Goal: Transaction & Acquisition: Book appointment/travel/reservation

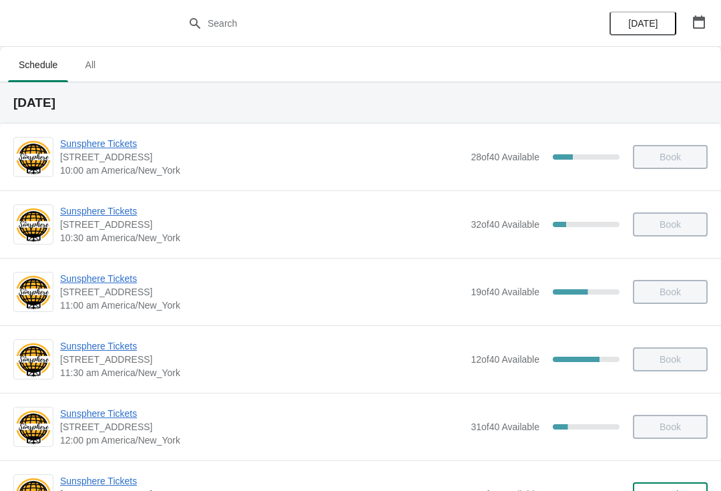
scroll to position [236, 0]
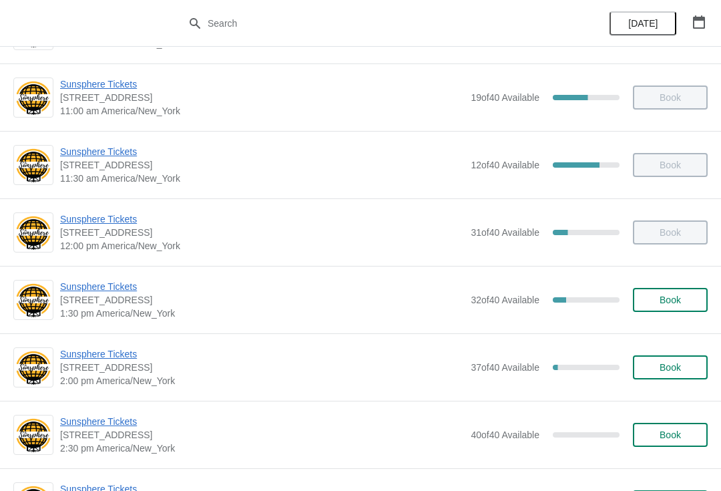
scroll to position [210, 0]
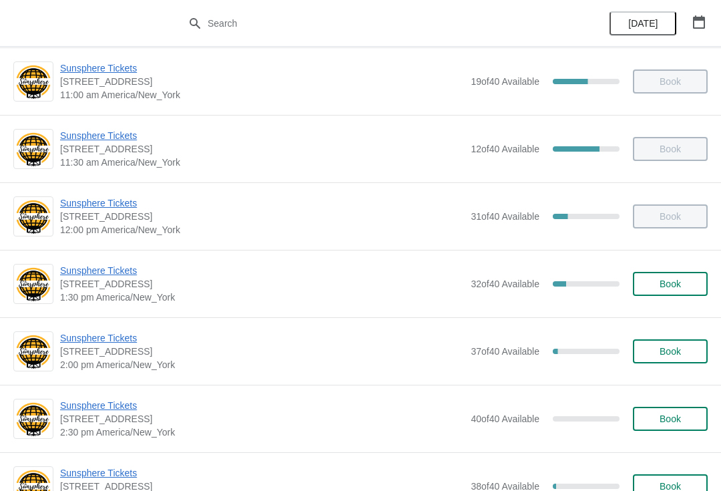
click at [115, 271] on span "Sunsphere Tickets" at bounding box center [262, 270] width 404 height 13
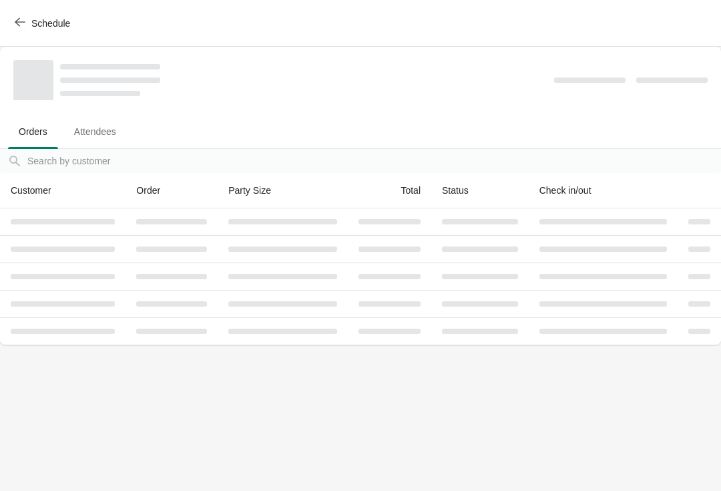
scroll to position [0, 0]
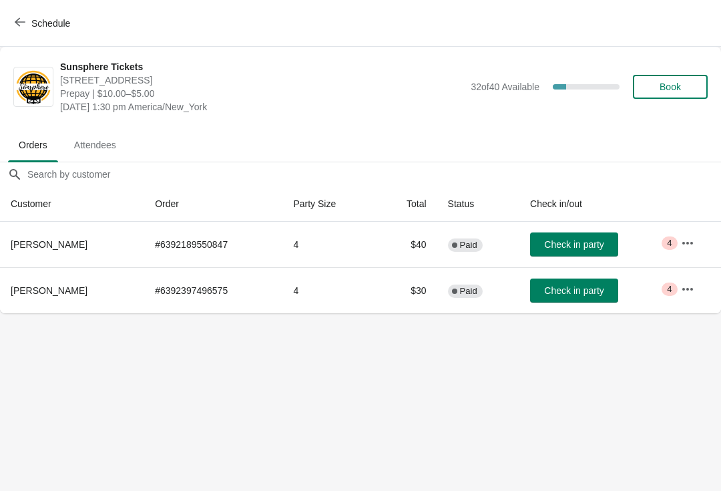
click at [579, 236] on button "Check in party" at bounding box center [574, 244] width 88 height 24
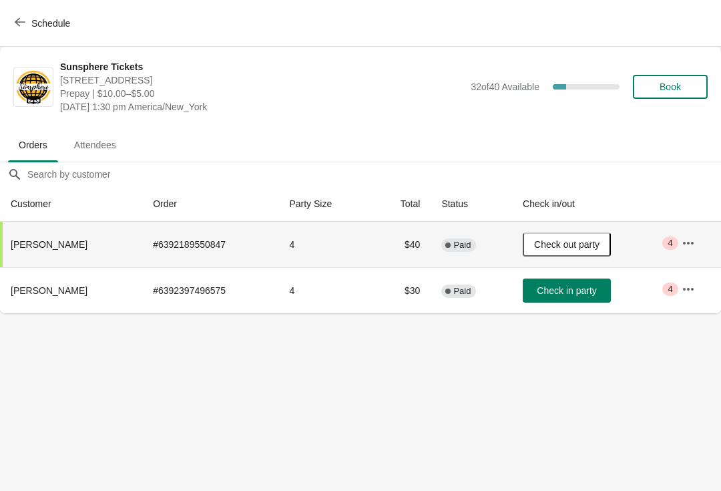
click at [570, 287] on span "Check in party" at bounding box center [566, 290] width 59 height 11
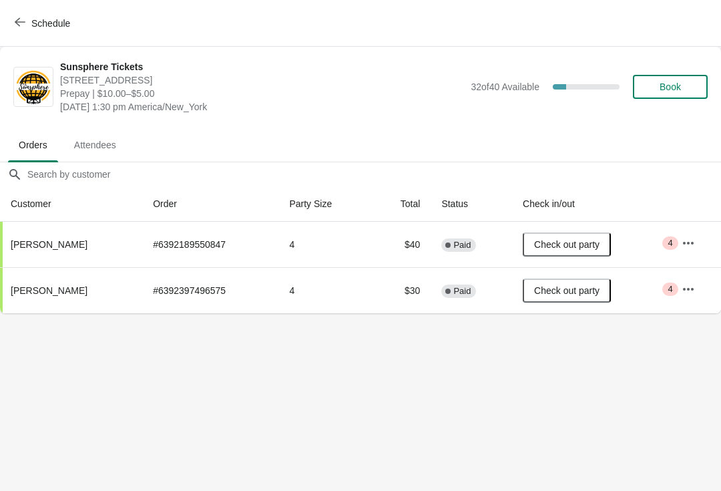
click at [685, 67] on div "Sunsphere Tickets 810 Clinch Avenue, Knoxville, TN, USA Prepay | $10.00–$5.00 M…" at bounding box center [384, 86] width 648 height 53
click at [652, 62] on div "Sunsphere Tickets 810 Clinch Avenue, Knoxville, TN, USA Prepay | $10.00–$5.00 M…" at bounding box center [384, 86] width 648 height 53
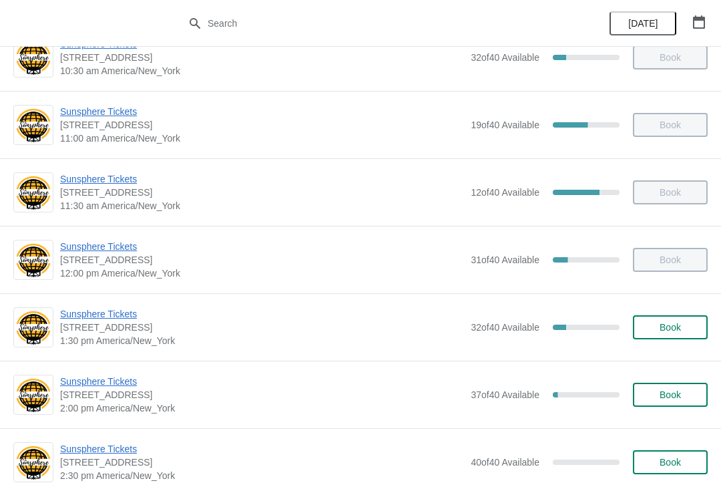
scroll to position [170, 0]
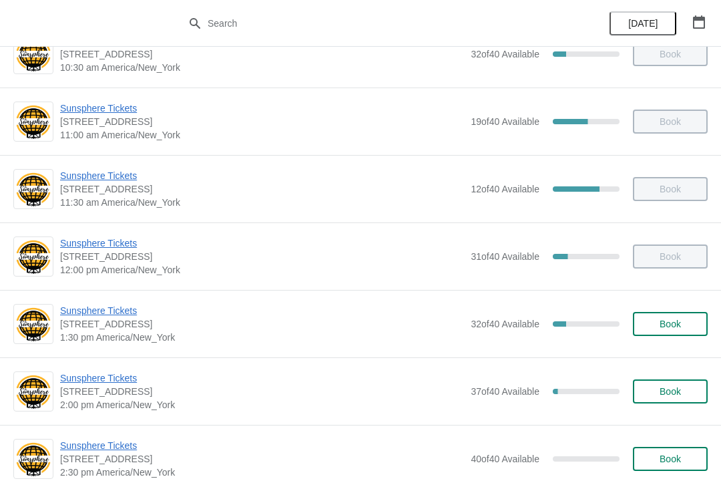
click at [690, 331] on button "Book" at bounding box center [670, 324] width 75 height 24
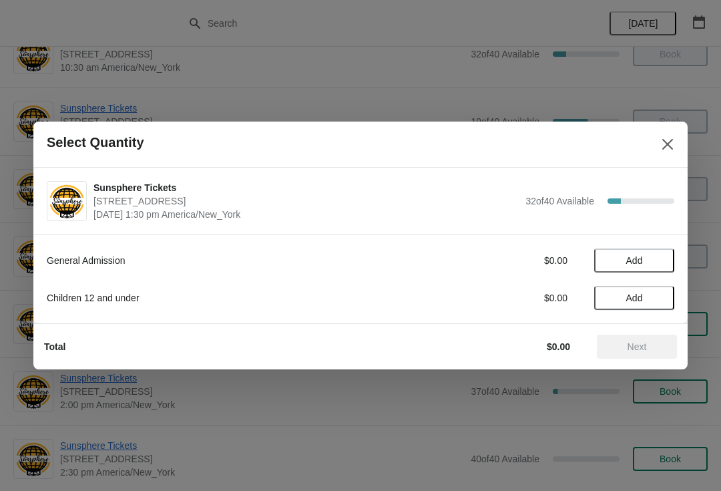
click at [658, 264] on span "Add" at bounding box center [634, 260] width 56 height 11
click at [664, 256] on icon at bounding box center [657, 261] width 14 height 14
click at [657, 274] on div "General Admission $20.00 2 Children 12 and under $0.00 Add" at bounding box center [361, 272] width 628 height 75
click at [652, 261] on icon at bounding box center [657, 261] width 14 height 14
click at [654, 351] on span "Next" at bounding box center [637, 346] width 59 height 11
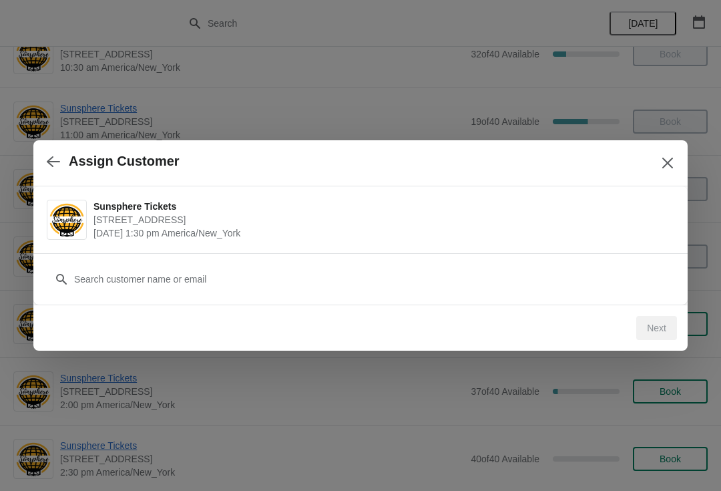
click at [469, 259] on div "Customer" at bounding box center [361, 272] width 628 height 37
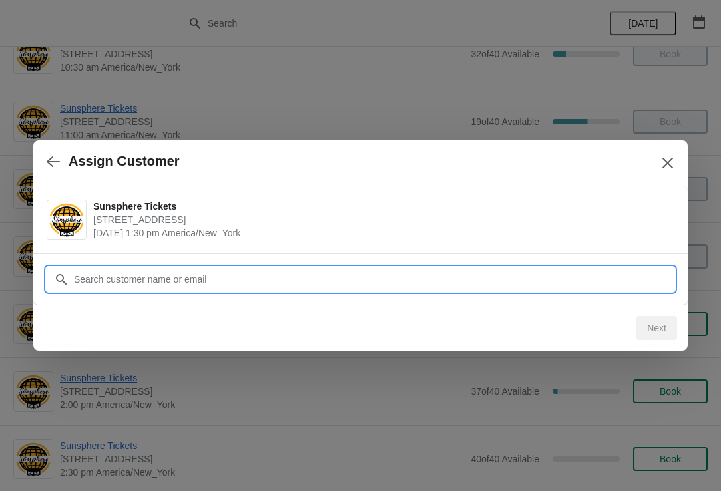
click at [370, 273] on input "Customer" at bounding box center [373, 279] width 601 height 24
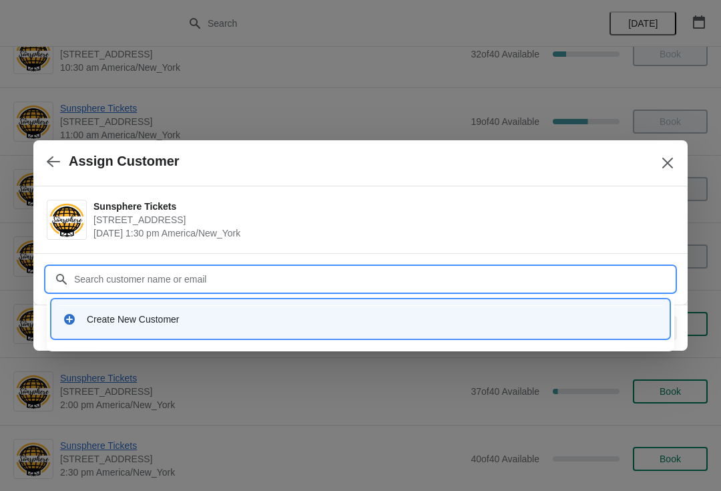
click at [247, 312] on div "Create New Customer" at bounding box center [360, 318] width 606 height 27
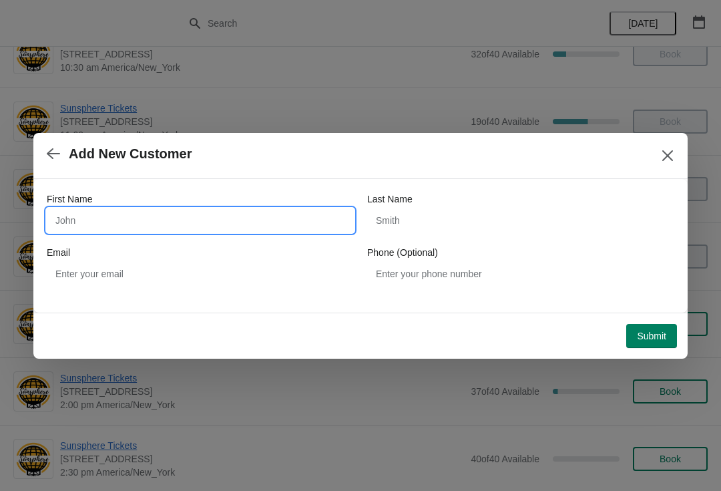
click at [217, 230] on input "First Name" at bounding box center [200, 220] width 307 height 24
type input "W"
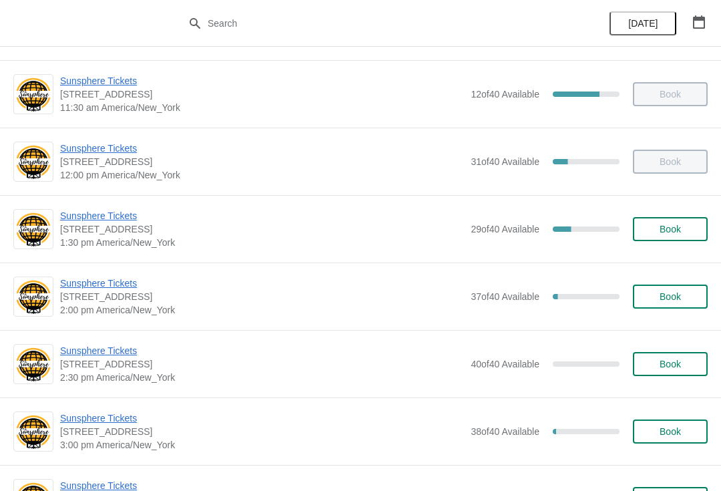
scroll to position [264, 0]
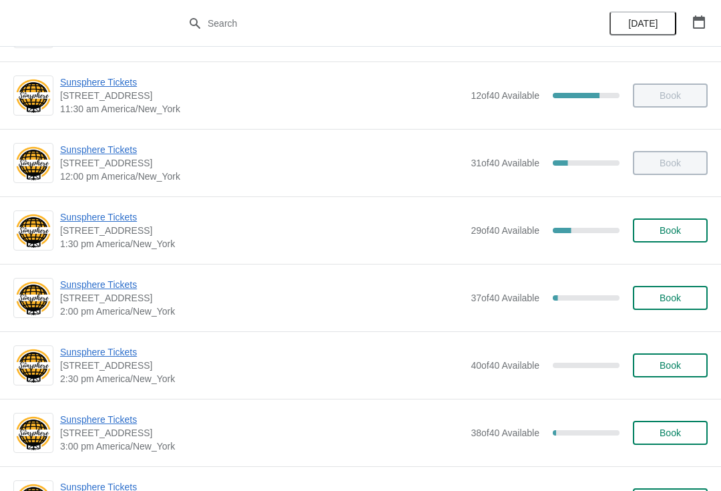
click at [687, 233] on span "Book" at bounding box center [670, 230] width 51 height 11
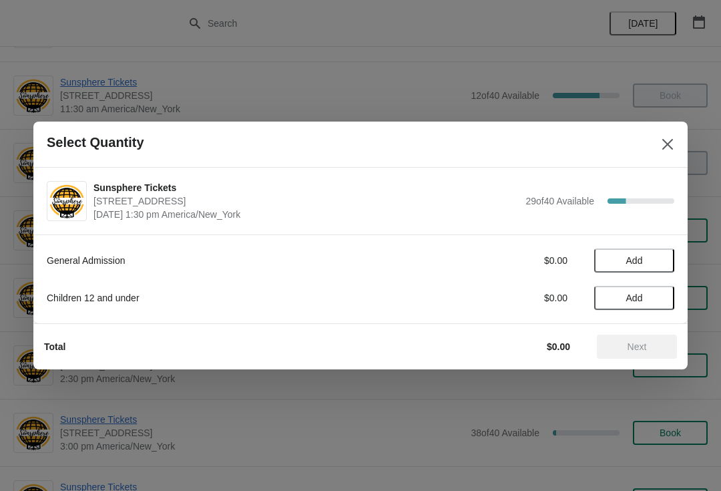
click at [646, 256] on span "Add" at bounding box center [634, 260] width 56 height 11
click at [658, 254] on icon at bounding box center [657, 261] width 14 height 14
click at [642, 309] on button "Add" at bounding box center [634, 298] width 80 height 24
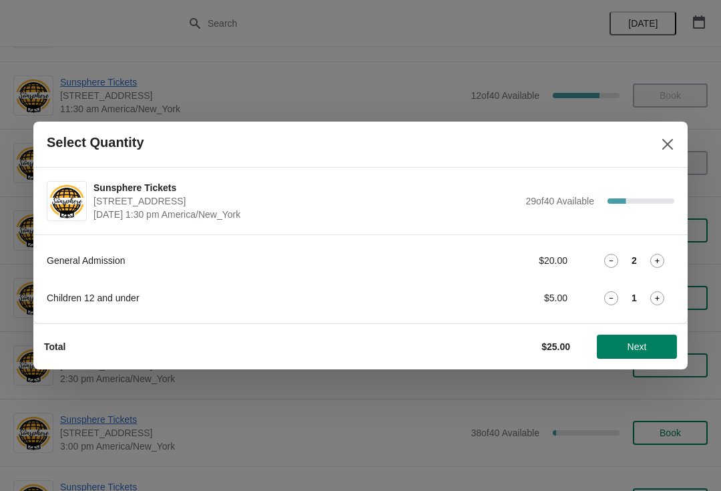
click at [651, 305] on icon at bounding box center [657, 298] width 14 height 14
click at [642, 336] on button "Next" at bounding box center [637, 347] width 80 height 24
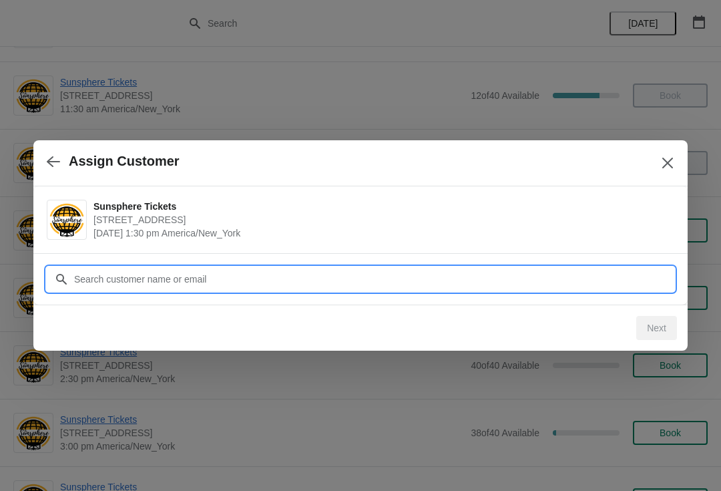
click at [618, 286] on input "Customer" at bounding box center [373, 279] width 601 height 24
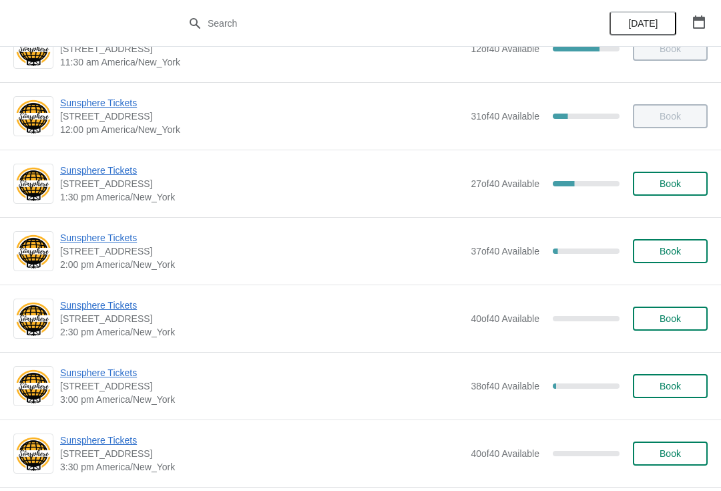
scroll to position [312, 0]
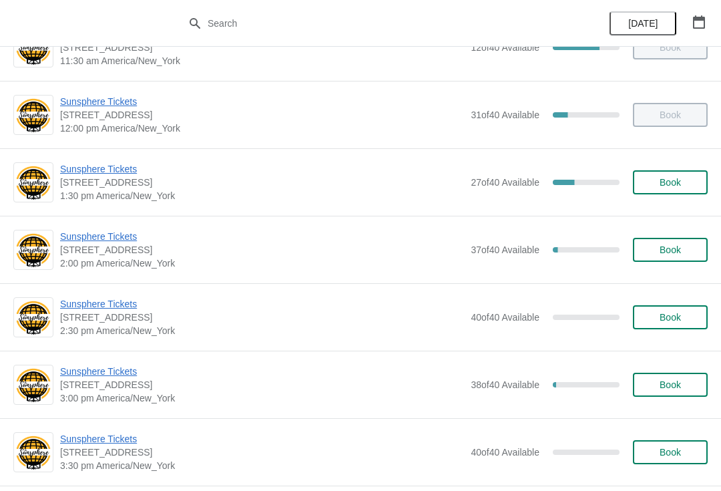
click at [697, 166] on div "Sunsphere Tickets [STREET_ADDRESS] 1:30 pm [GEOGRAPHIC_DATA]/New_York 27 of 40 …" at bounding box center [384, 182] width 648 height 40
click at [676, 190] on button "Book" at bounding box center [670, 182] width 75 height 24
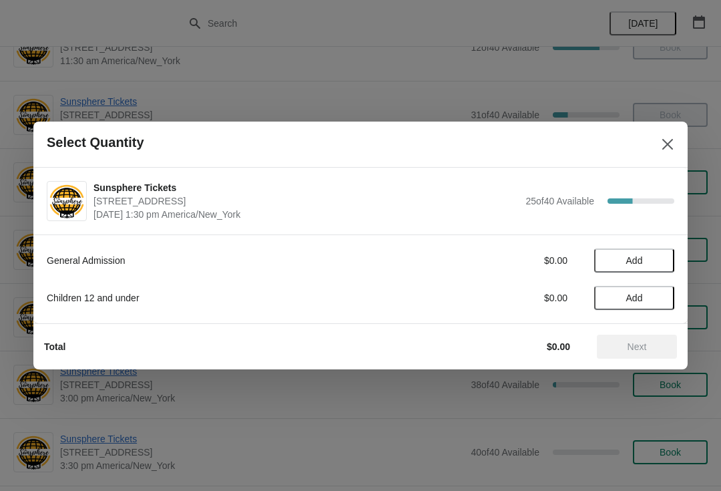
click at [662, 279] on div "General Admission $0.00 Add Children 12 and under $0.00 Add" at bounding box center [361, 272] width 628 height 75
click at [658, 262] on span "Add" at bounding box center [634, 260] width 56 height 11
click at [659, 260] on icon at bounding box center [657, 261] width 14 height 14
click at [632, 347] on span "Next" at bounding box center [637, 346] width 19 height 11
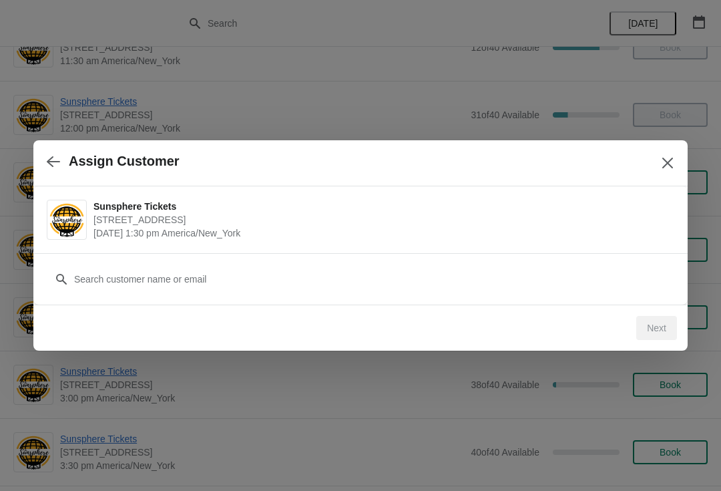
click at [323, 303] on div "Customer" at bounding box center [360, 278] width 654 height 51
click at [250, 313] on div "Next" at bounding box center [358, 325] width 638 height 29
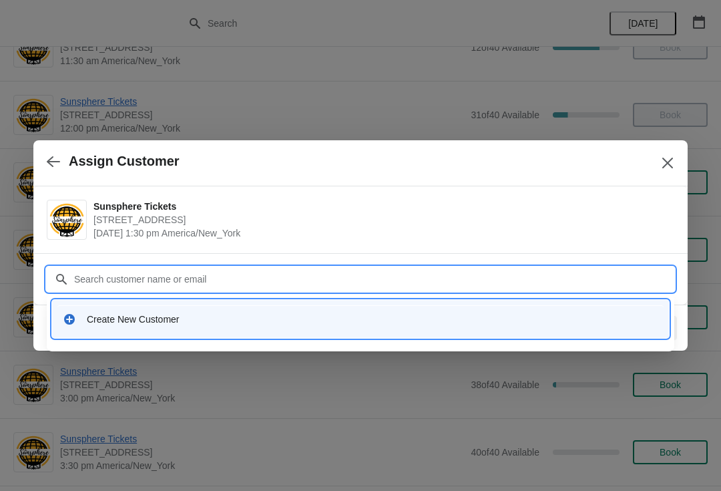
click at [356, 310] on div "Create New Customer" at bounding box center [360, 318] width 606 height 27
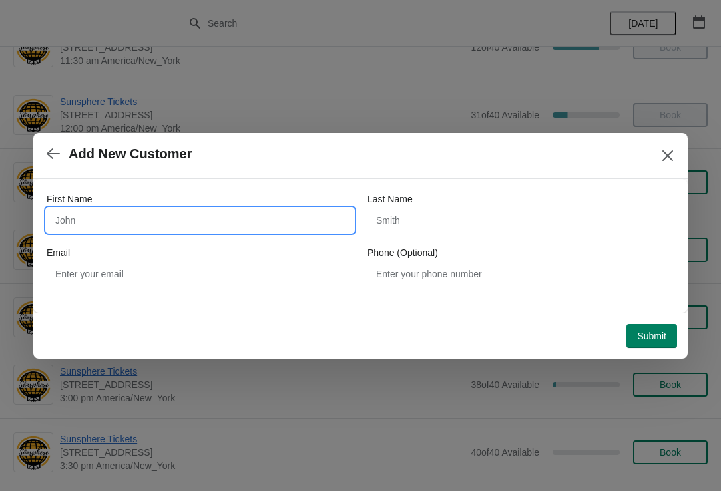
click at [289, 224] on input "First Name" at bounding box center [200, 220] width 307 height 24
type input "W"
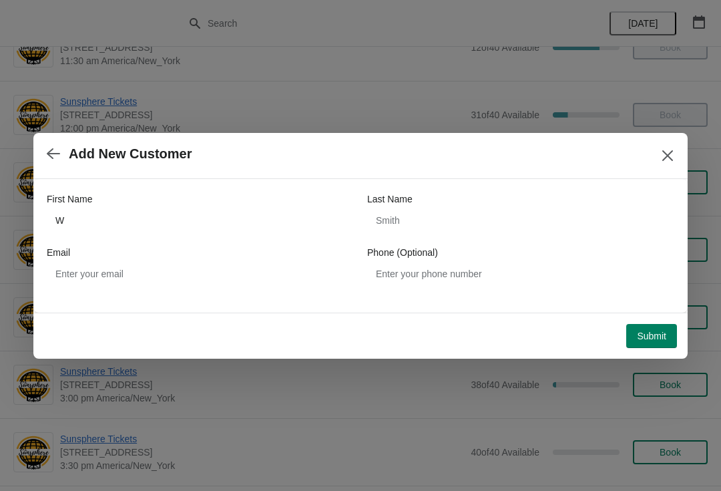
click at [667, 341] on button "Submit" at bounding box center [651, 336] width 51 height 24
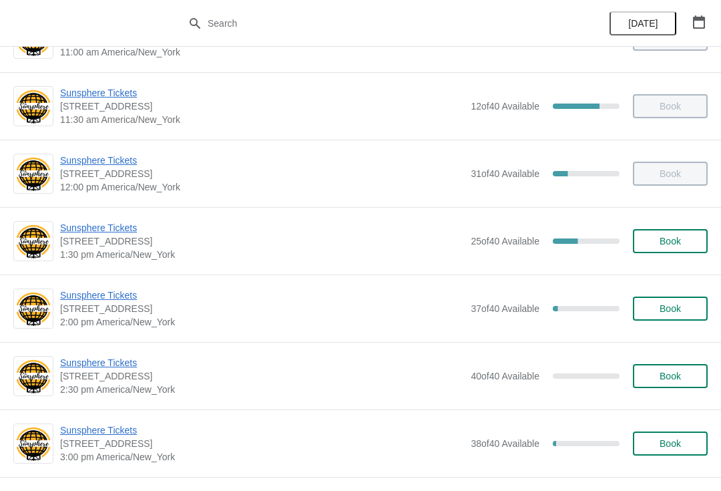
scroll to position [254, 0]
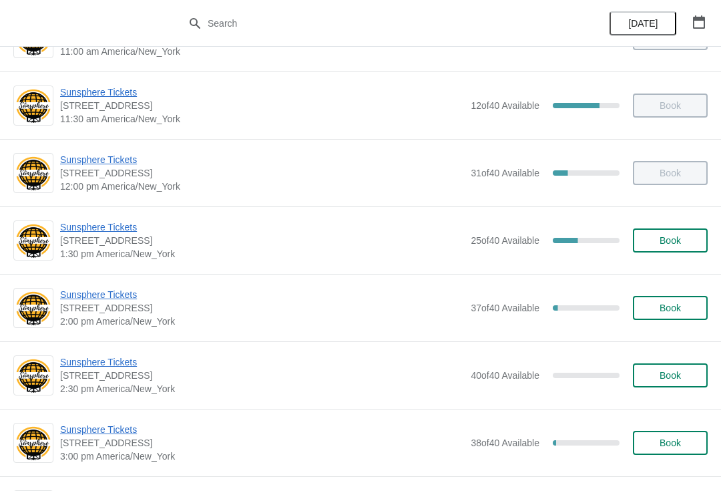
click at [697, 237] on button "Book" at bounding box center [670, 240] width 75 height 24
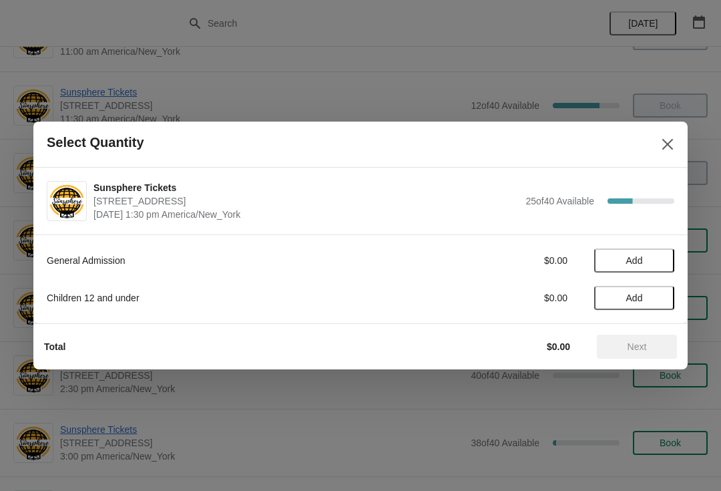
click at [656, 260] on span "Add" at bounding box center [634, 260] width 56 height 11
click at [661, 258] on icon at bounding box center [657, 261] width 14 height 14
click at [662, 263] on icon at bounding box center [657, 261] width 14 height 14
click at [637, 335] on button "Next" at bounding box center [637, 347] width 80 height 24
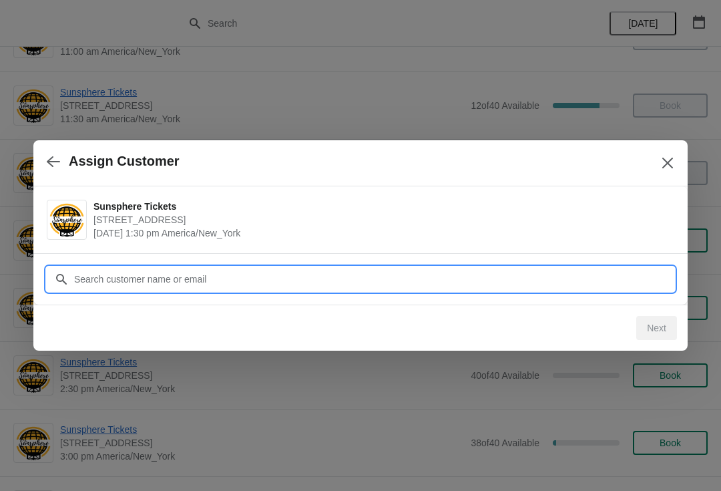
click at [347, 280] on input "Customer" at bounding box center [373, 279] width 601 height 24
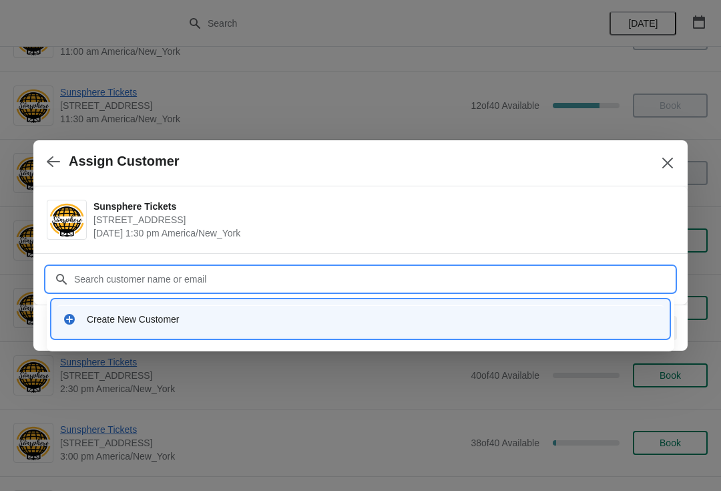
click at [389, 315] on div "Create New Customer" at bounding box center [373, 319] width 572 height 13
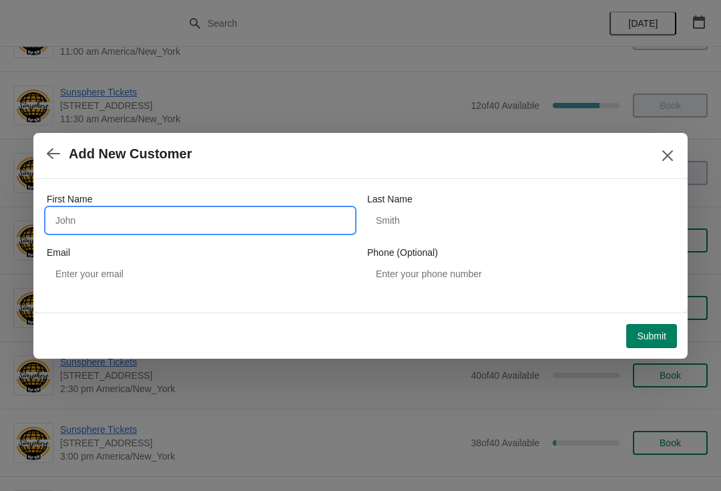
click at [207, 232] on input "First Name" at bounding box center [200, 220] width 307 height 24
type input "W"
click at [658, 321] on div "Submit" at bounding box center [358, 333] width 638 height 29
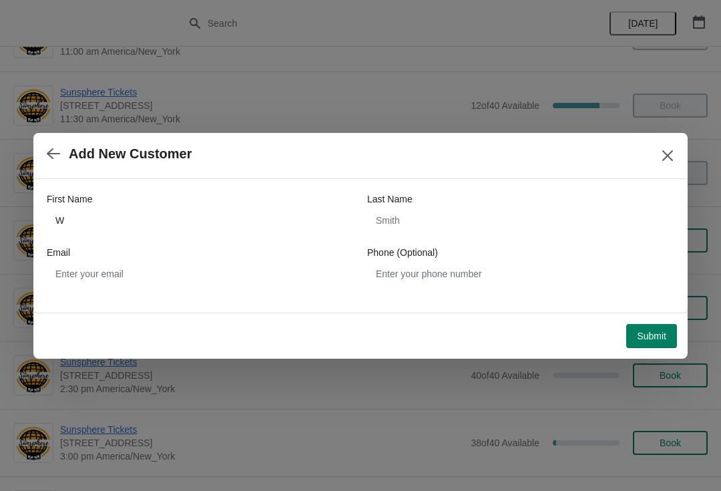
click at [656, 313] on div "Submit" at bounding box center [355, 330] width 644 height 35
click at [672, 332] on button "Submit" at bounding box center [651, 336] width 51 height 24
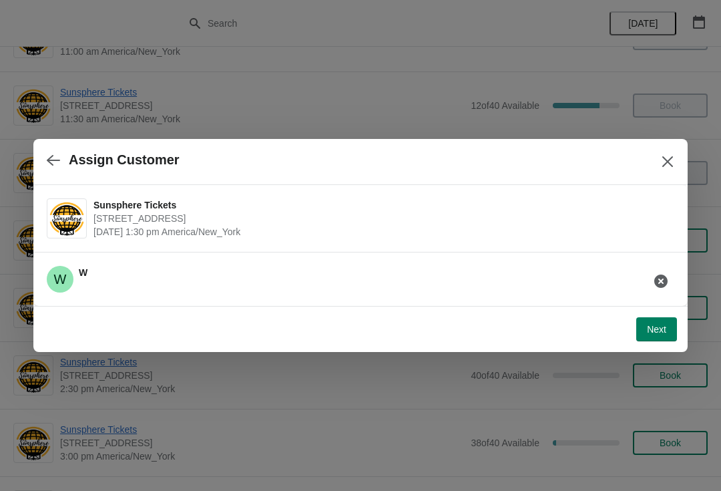
click at [669, 324] on button "Next" at bounding box center [656, 329] width 41 height 24
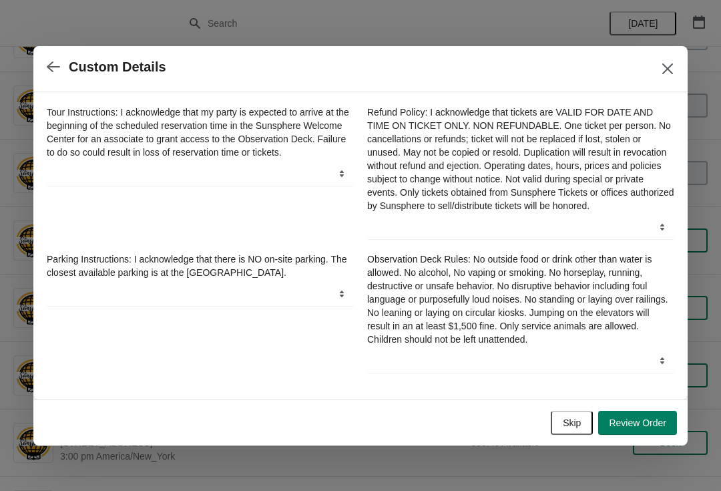
click at [584, 427] on button "Skip" at bounding box center [572, 423] width 42 height 24
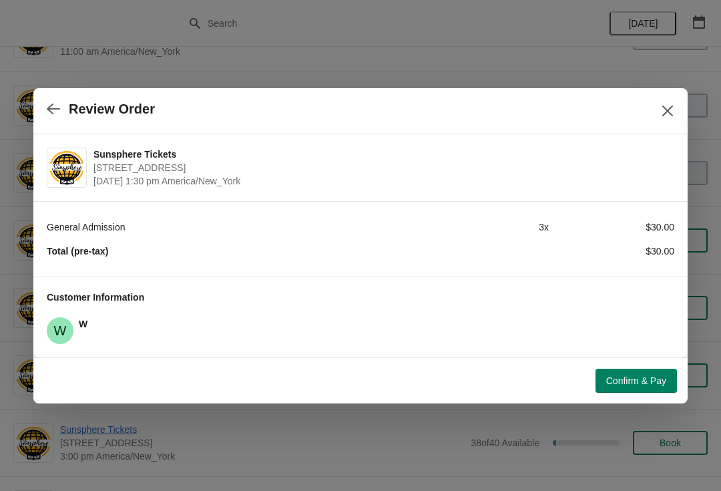
click at [652, 382] on span "Confirm & Pay" at bounding box center [636, 380] width 60 height 11
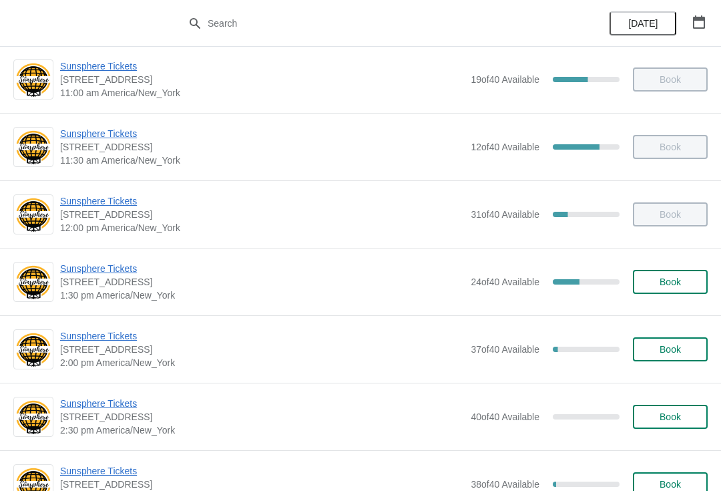
scroll to position [218, 0]
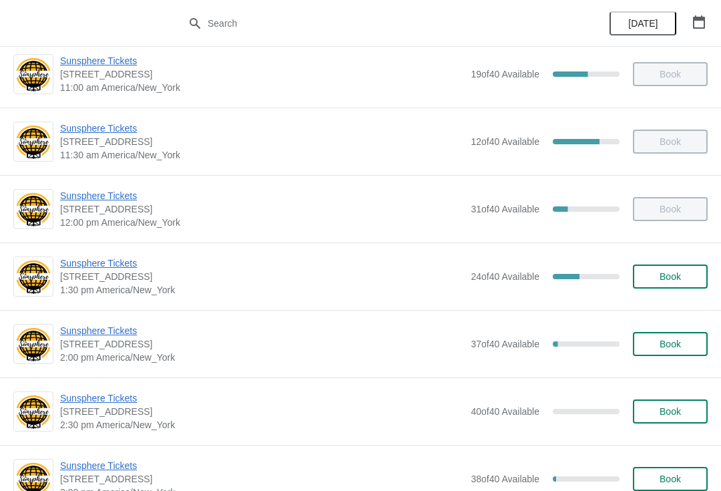
click at [682, 281] on span "Book" at bounding box center [670, 276] width 51 height 11
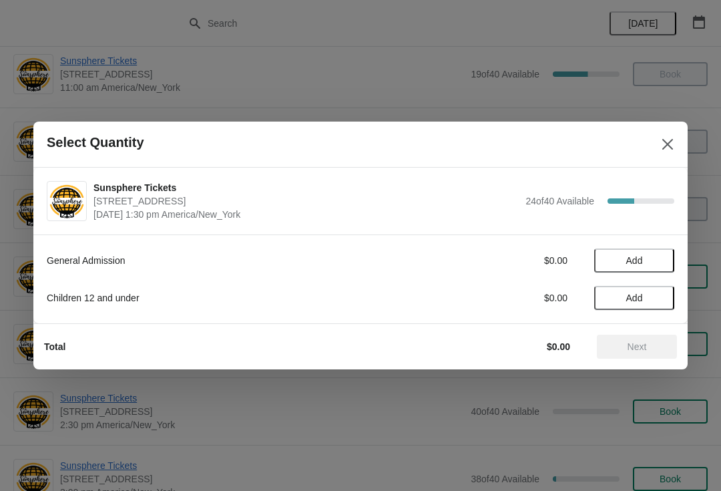
click at [654, 257] on span "Add" at bounding box center [634, 260] width 56 height 11
click at [663, 257] on icon at bounding box center [657, 261] width 14 height 14
click at [648, 338] on button "Next" at bounding box center [637, 347] width 80 height 24
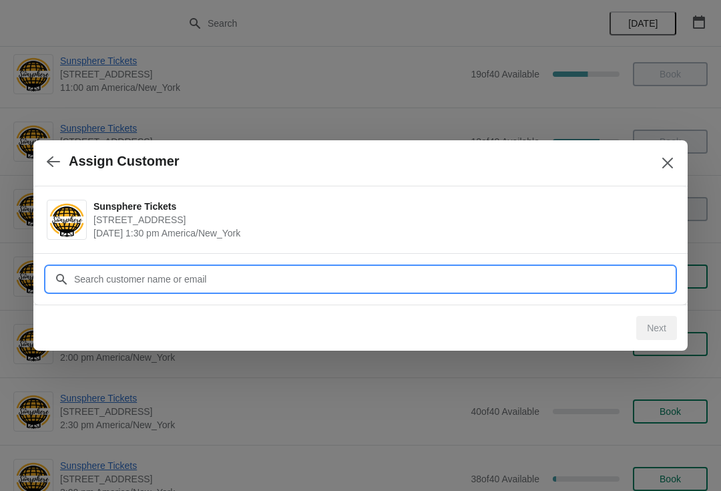
click at [499, 270] on input "Customer" at bounding box center [373, 279] width 601 height 24
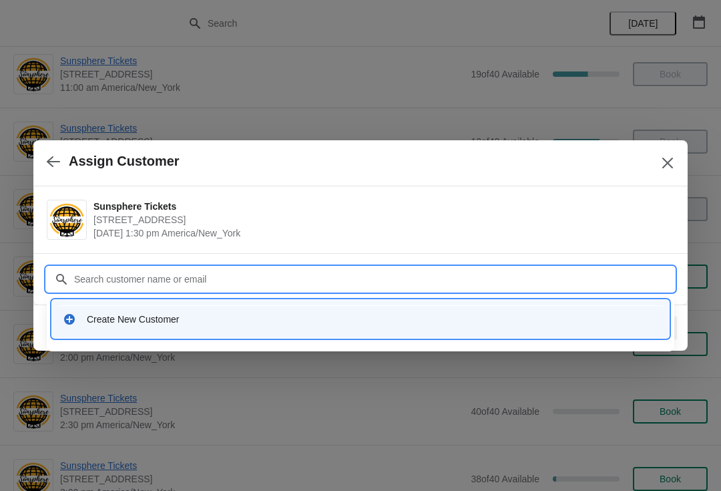
click at [367, 326] on div "Create New Customer" at bounding box center [360, 318] width 606 height 27
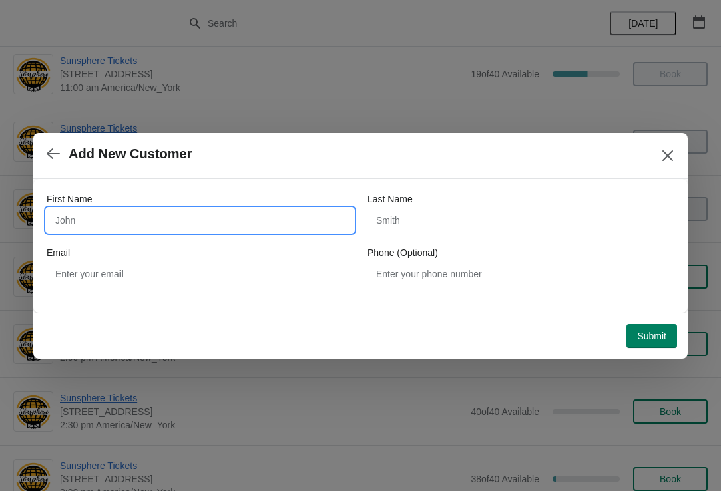
click at [285, 221] on input "First Name" at bounding box center [200, 220] width 307 height 24
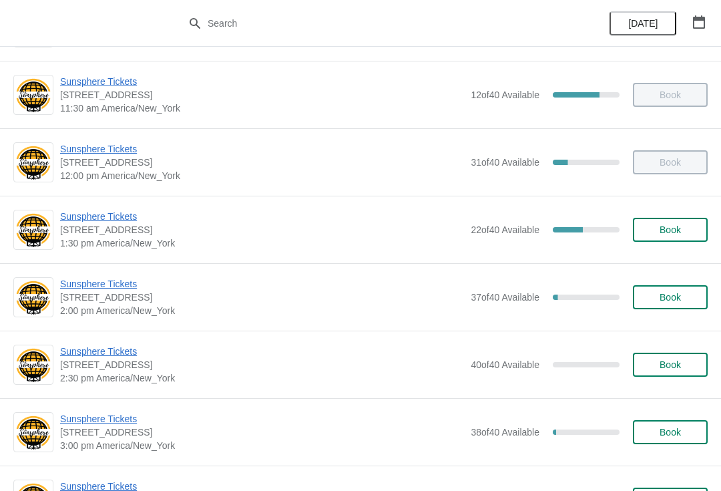
scroll to position [267, 0]
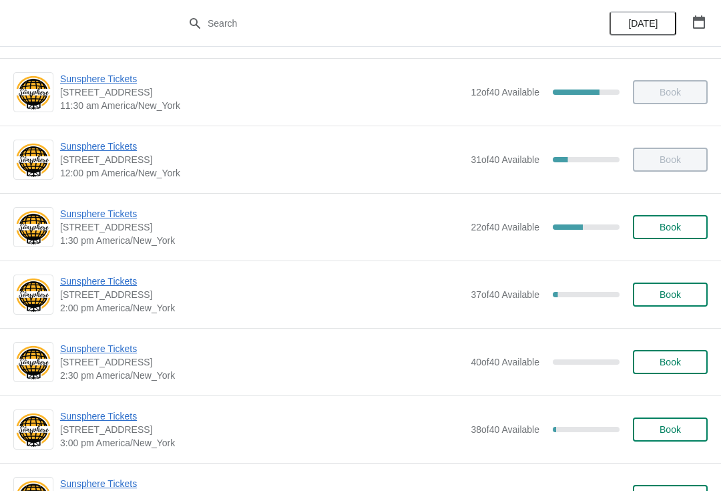
click at [682, 237] on button "Book" at bounding box center [670, 227] width 75 height 24
